Goal: Information Seeking & Learning: Learn about a topic

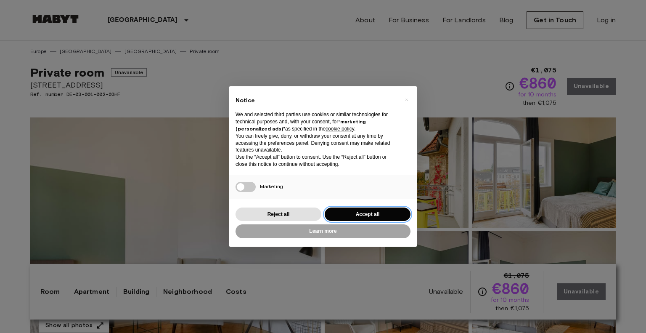
click at [348, 213] on button "Accept all" at bounding box center [368, 214] width 86 height 14
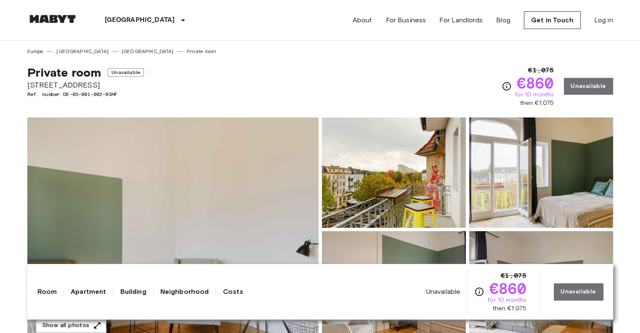
click at [249, 185] on img at bounding box center [172, 229] width 291 height 224
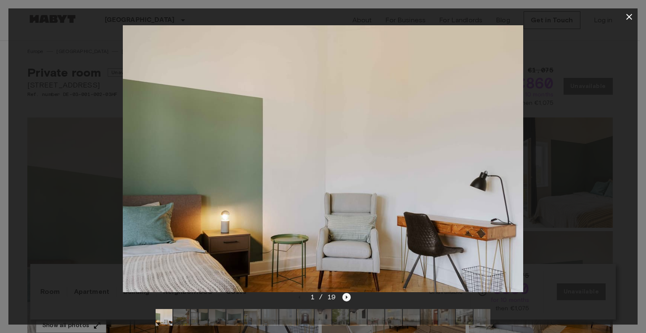
click at [345, 299] on icon "Next image" at bounding box center [346, 297] width 8 height 8
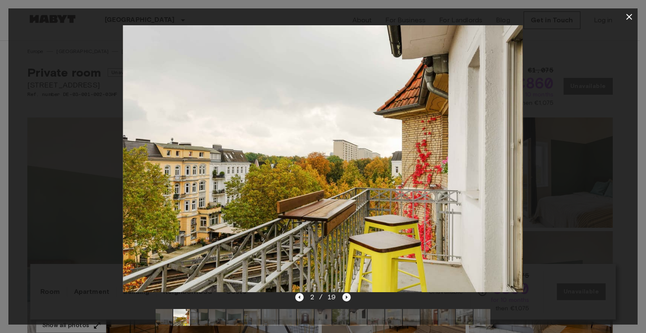
click at [345, 299] on icon "Next image" at bounding box center [346, 297] width 8 height 8
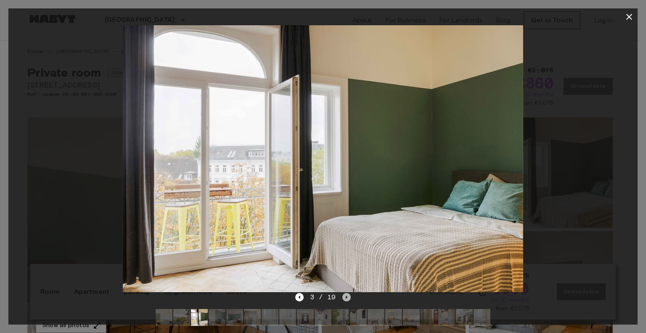
click at [345, 299] on icon "Next image" at bounding box center [346, 297] width 8 height 8
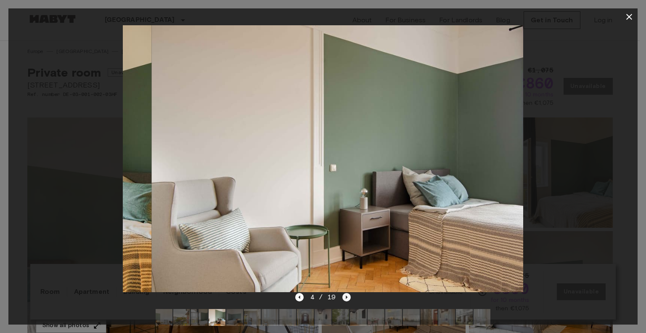
click at [345, 299] on icon "Next image" at bounding box center [346, 297] width 8 height 8
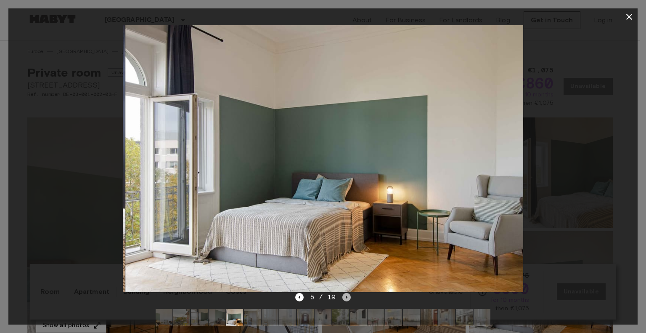
click at [345, 299] on icon "Next image" at bounding box center [346, 297] width 8 height 8
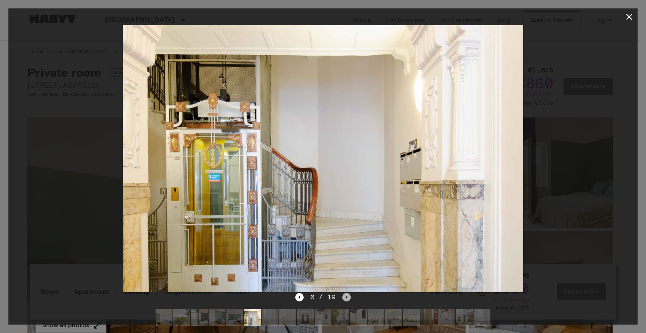
click at [345, 299] on icon "Next image" at bounding box center [346, 297] width 8 height 8
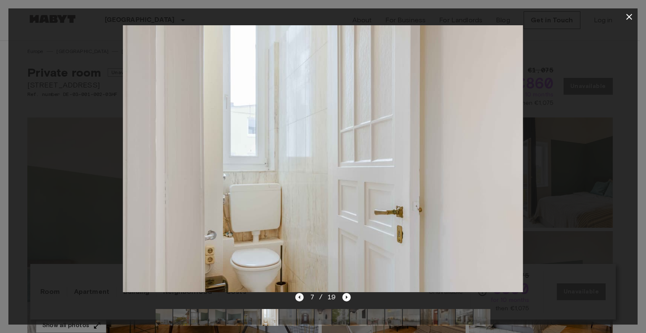
click at [300, 300] on icon "Previous image" at bounding box center [299, 297] width 8 height 8
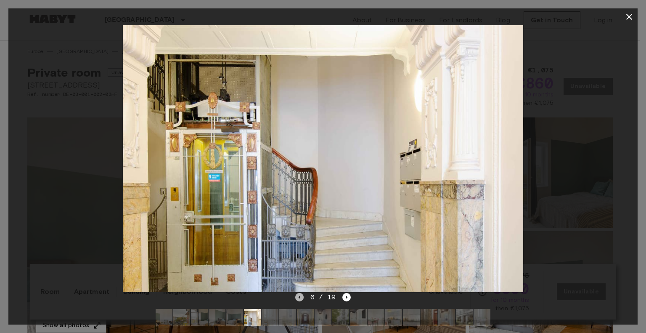
click at [299, 297] on icon "Previous image" at bounding box center [299, 296] width 2 height 3
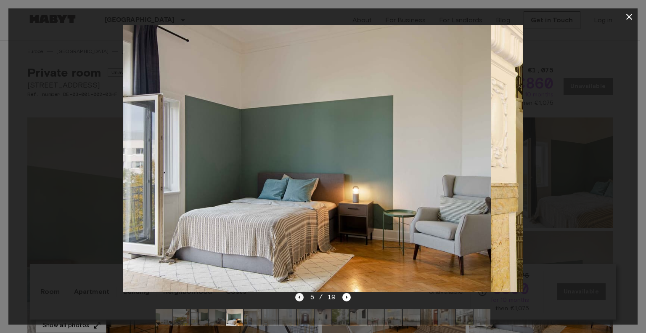
click at [299, 296] on icon "Previous image" at bounding box center [299, 297] width 8 height 8
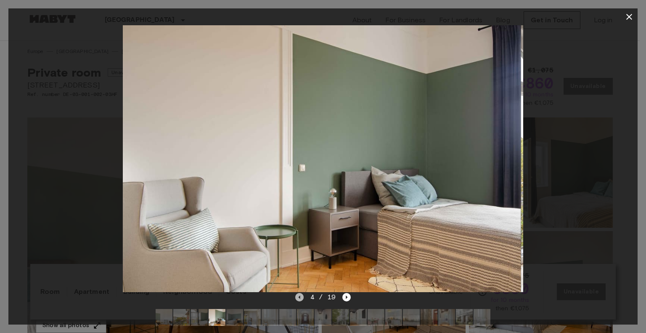
click at [299, 296] on icon "Previous image" at bounding box center [299, 297] width 8 height 8
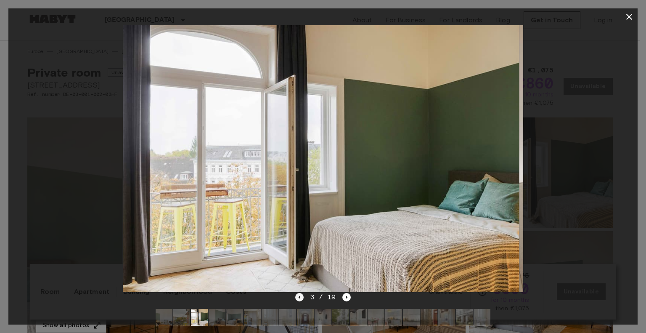
click at [299, 296] on icon "Previous image" at bounding box center [299, 297] width 8 height 8
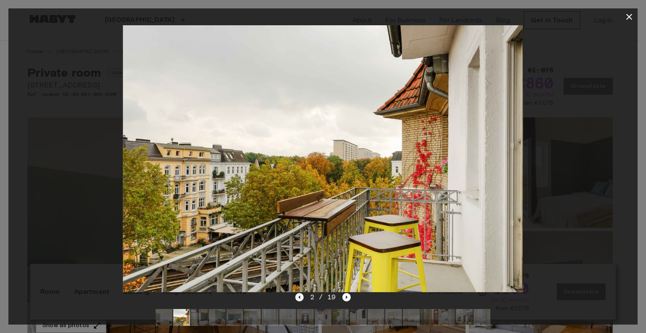
click at [297, 297] on icon "Previous image" at bounding box center [299, 297] width 8 height 8
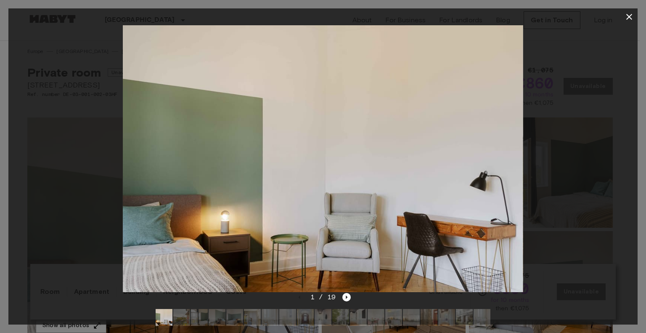
click at [297, 296] on div "1 / 19" at bounding box center [323, 297] width 56 height 10
click at [347, 297] on icon "Next image" at bounding box center [346, 297] width 8 height 8
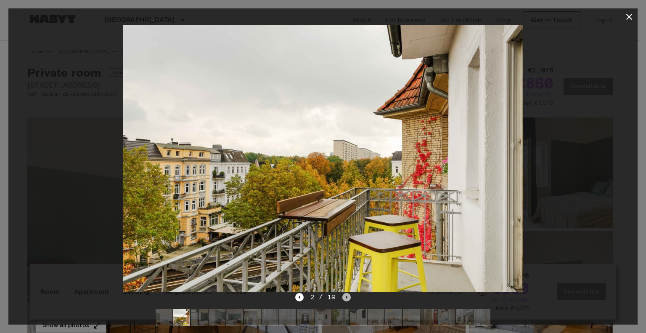
click at [347, 297] on icon "Next image" at bounding box center [346, 297] width 8 height 8
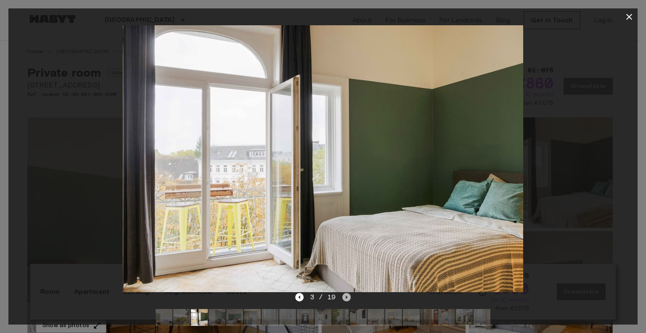
click at [347, 297] on icon "Next image" at bounding box center [346, 297] width 8 height 8
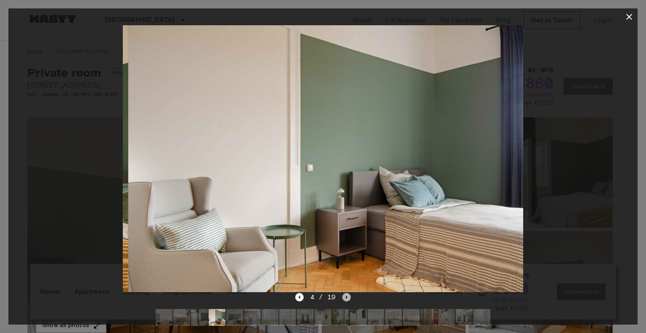
click at [347, 297] on icon "Next image" at bounding box center [346, 297] width 8 height 8
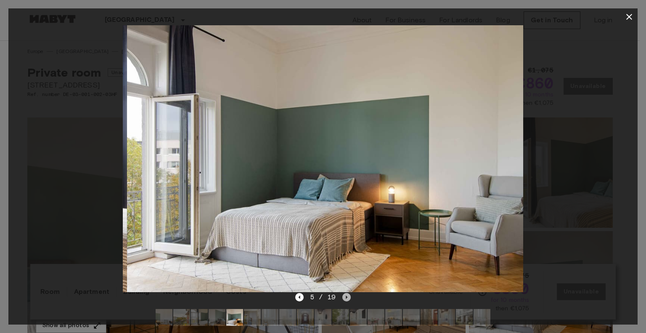
click at [347, 297] on icon "Next image" at bounding box center [346, 297] width 8 height 8
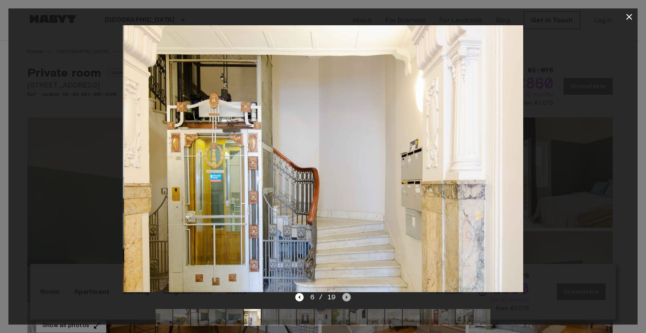
click at [347, 297] on icon "Next image" at bounding box center [346, 297] width 8 height 8
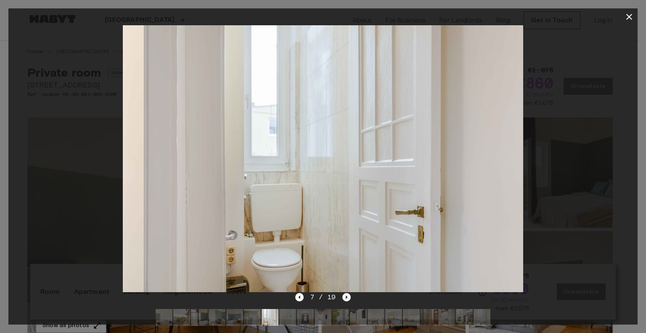
click at [347, 297] on icon "Next image" at bounding box center [346, 297] width 8 height 8
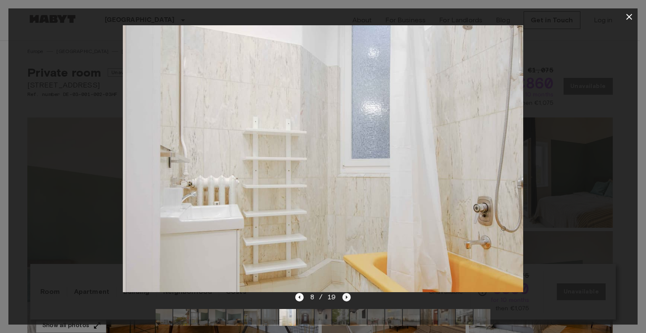
click at [347, 297] on icon "Next image" at bounding box center [346, 297] width 8 height 8
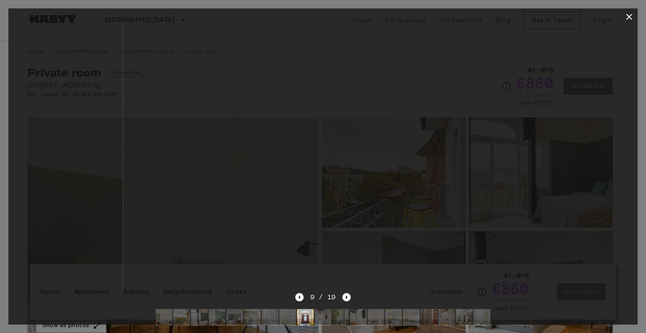
click at [347, 297] on icon "Next image" at bounding box center [346, 297] width 8 height 8
click at [347, 297] on icon "Next image" at bounding box center [349, 297] width 8 height 8
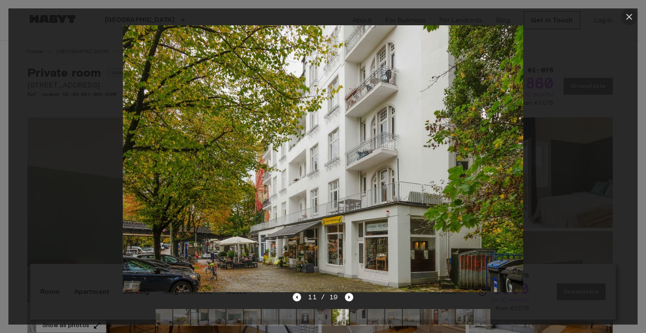
click at [630, 16] on icon "button" at bounding box center [629, 17] width 6 height 6
